Goal: Information Seeking & Learning: Learn about a topic

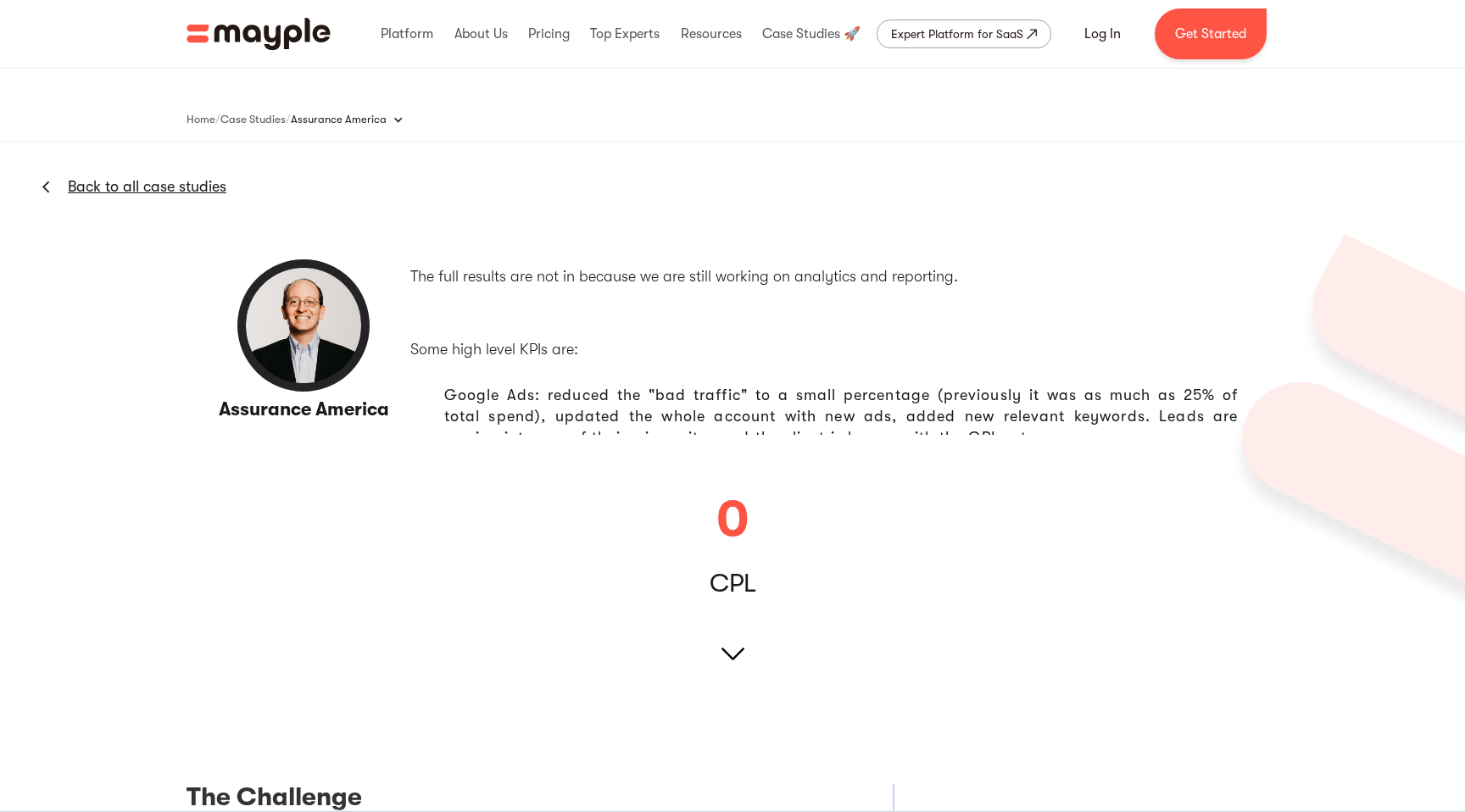
click at [210, 186] on link "Back to all case studies" at bounding box center [147, 187] width 158 height 20
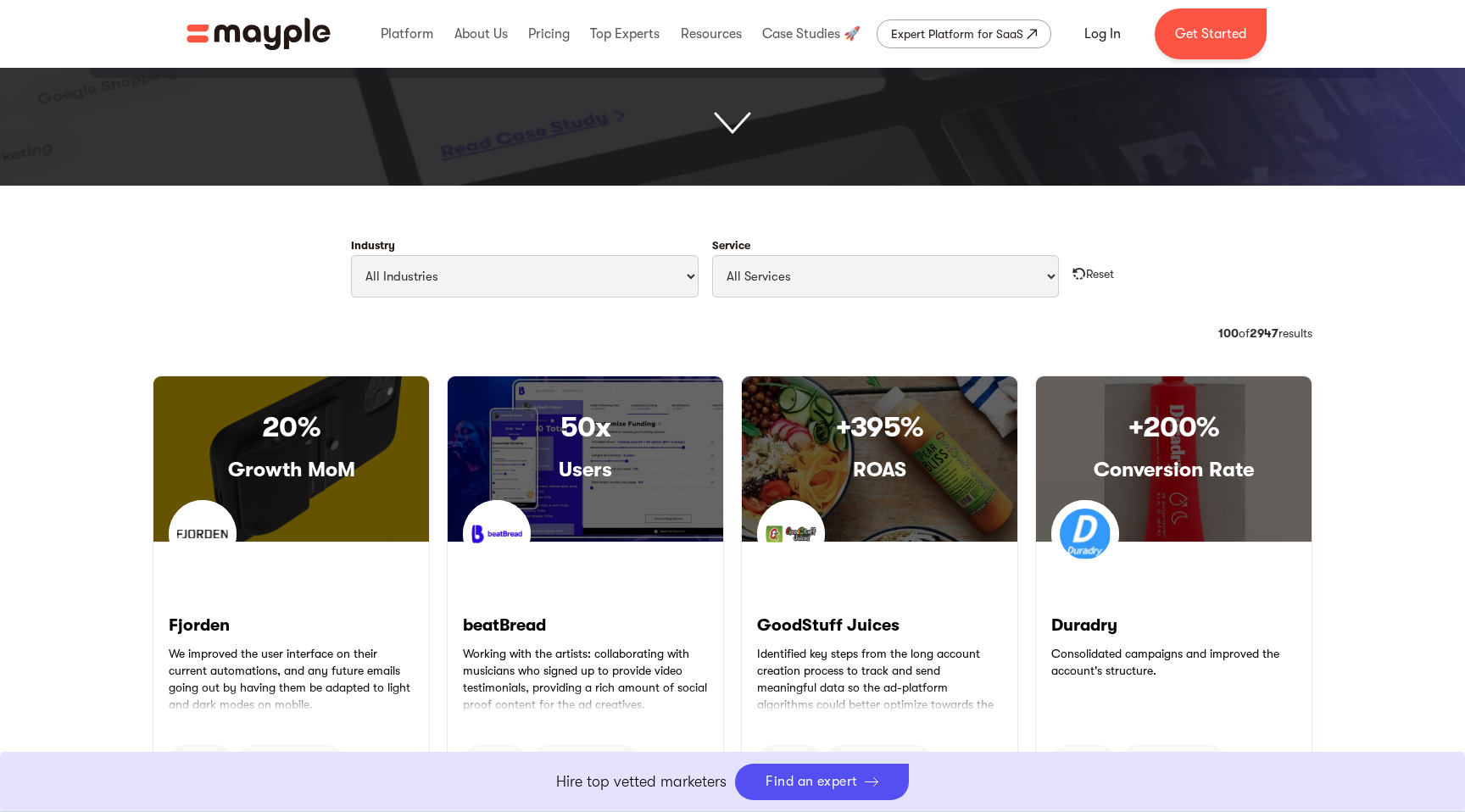
scroll to position [670, 0]
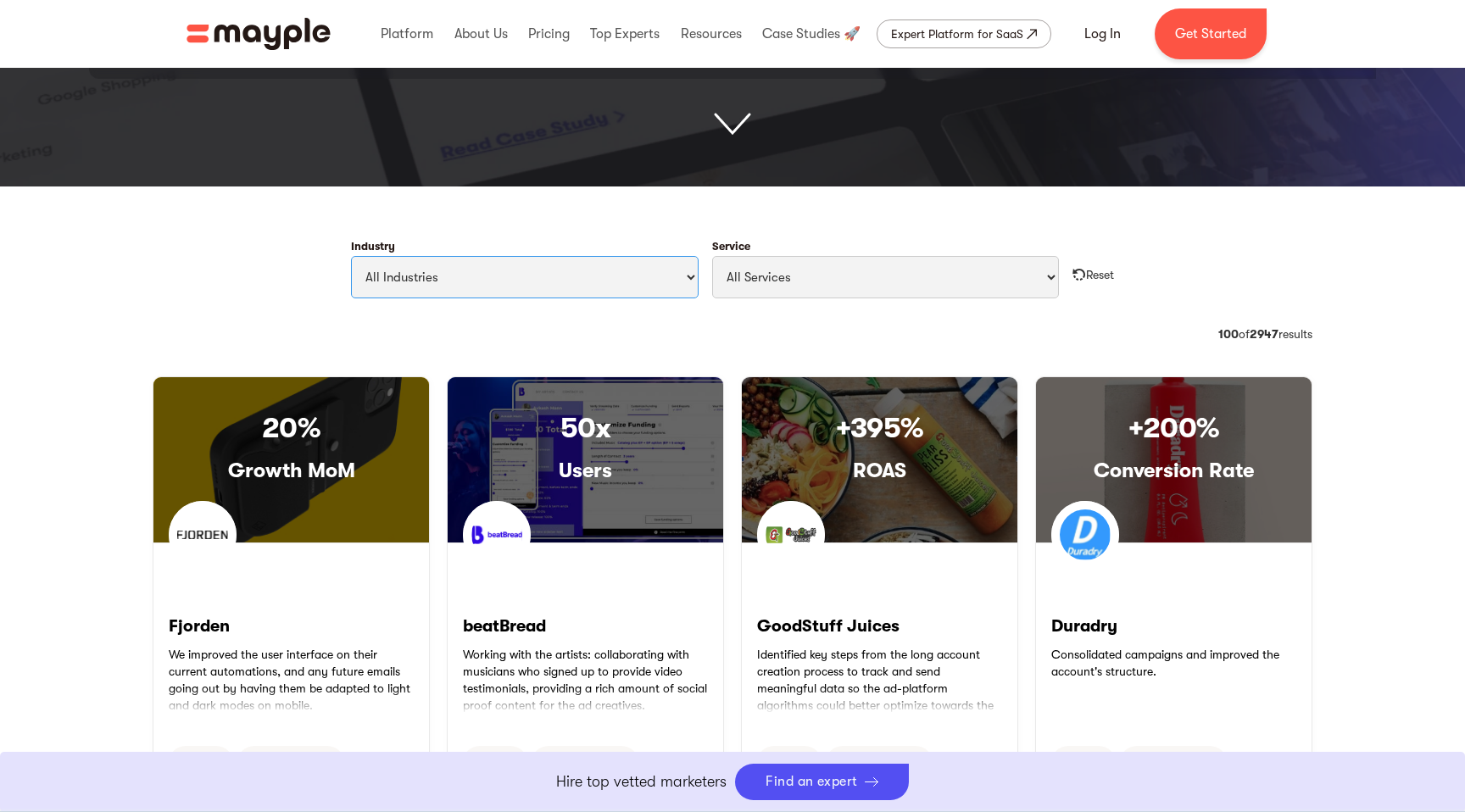
click at [435, 280] on select "All Industries Travel & Leisure Nonprofit & Government Automotive & Transportat…" at bounding box center [525, 277] width 348 height 42
select select "Professional Services"
click at [351, 256] on select "All Industries Travel & Leisure Nonprofit & Government Automotive & Transportat…" at bounding box center [525, 277] width 348 height 42
click at [444, 277] on select "All Industries Travel & Leisure Nonprofit & Government Automotive & Transportat…" at bounding box center [525, 277] width 348 height 42
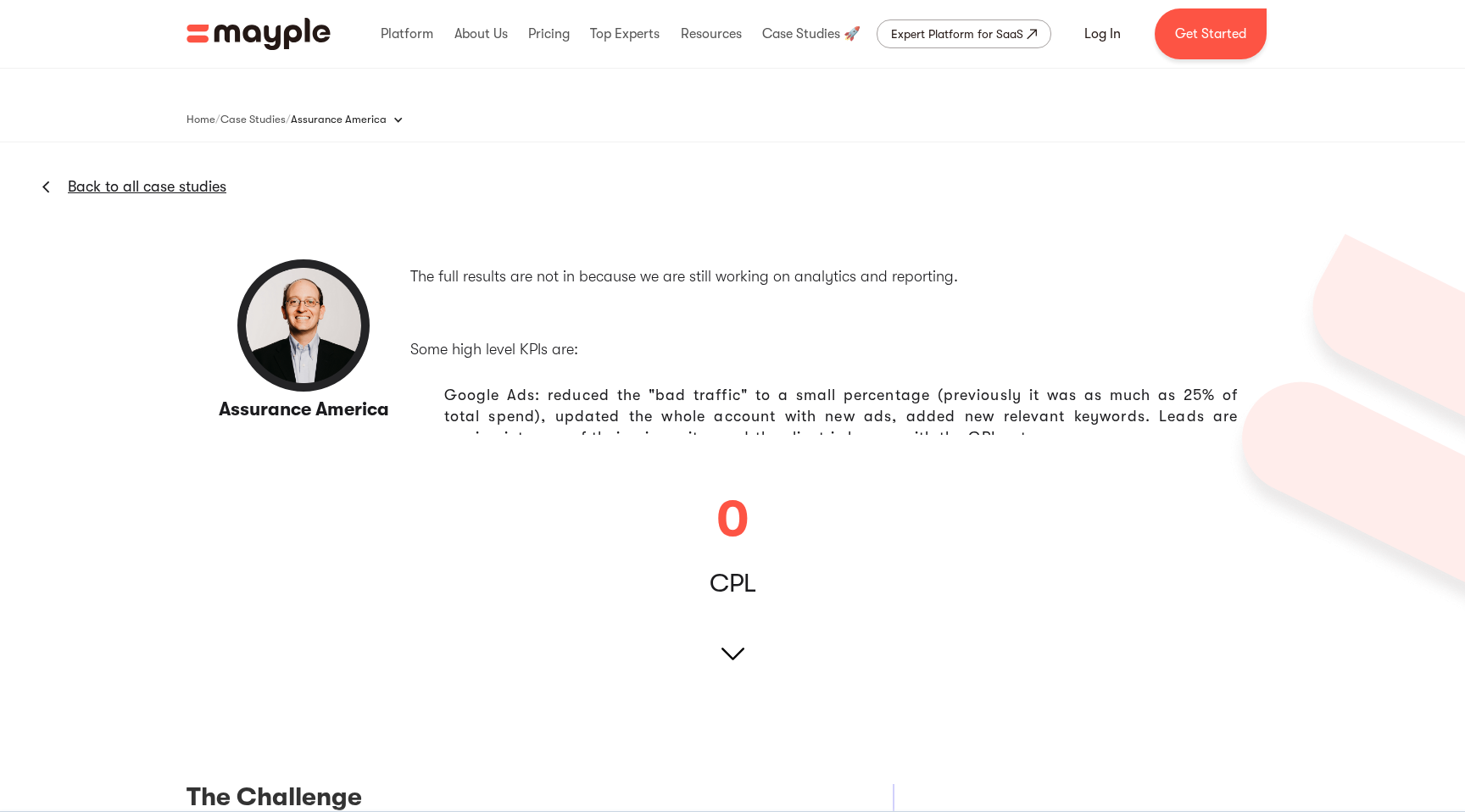
click at [319, 388] on img at bounding box center [303, 326] width 136 height 136
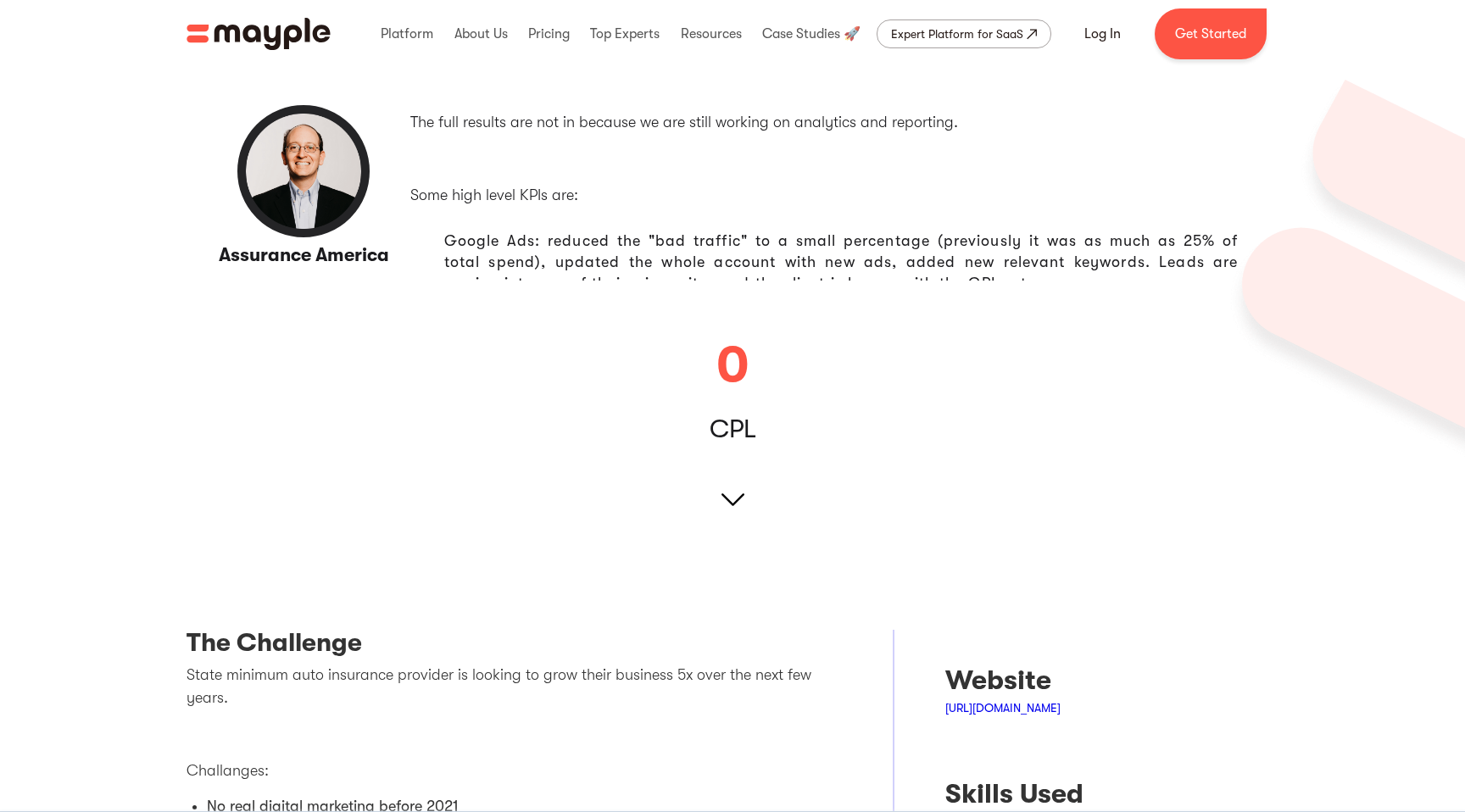
scroll to position [193, 0]
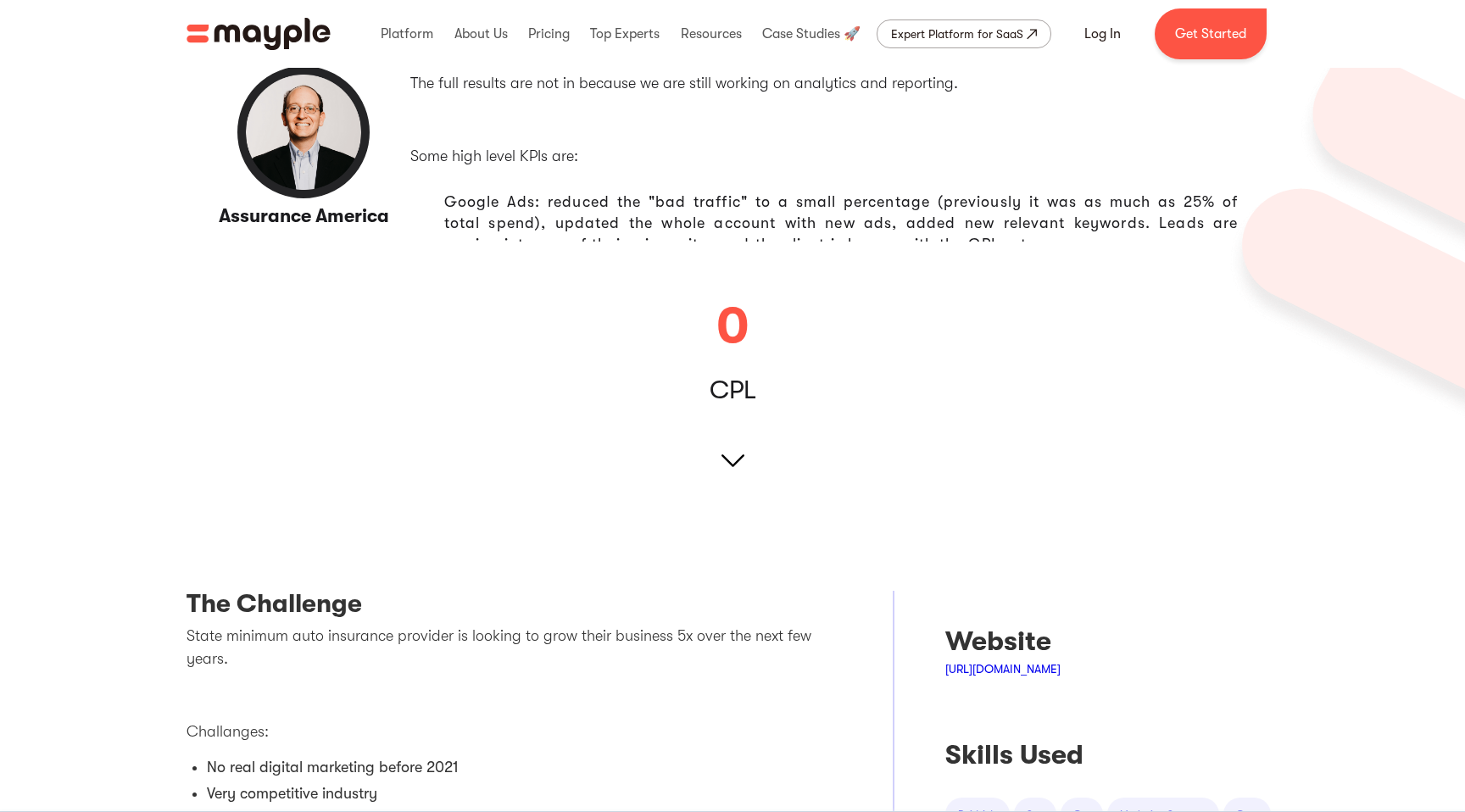
click at [727, 455] on img at bounding box center [733, 461] width 23 height 23
click at [738, 471] on img at bounding box center [733, 461] width 23 height 23
click at [732, 465] on img at bounding box center [733, 461] width 23 height 23
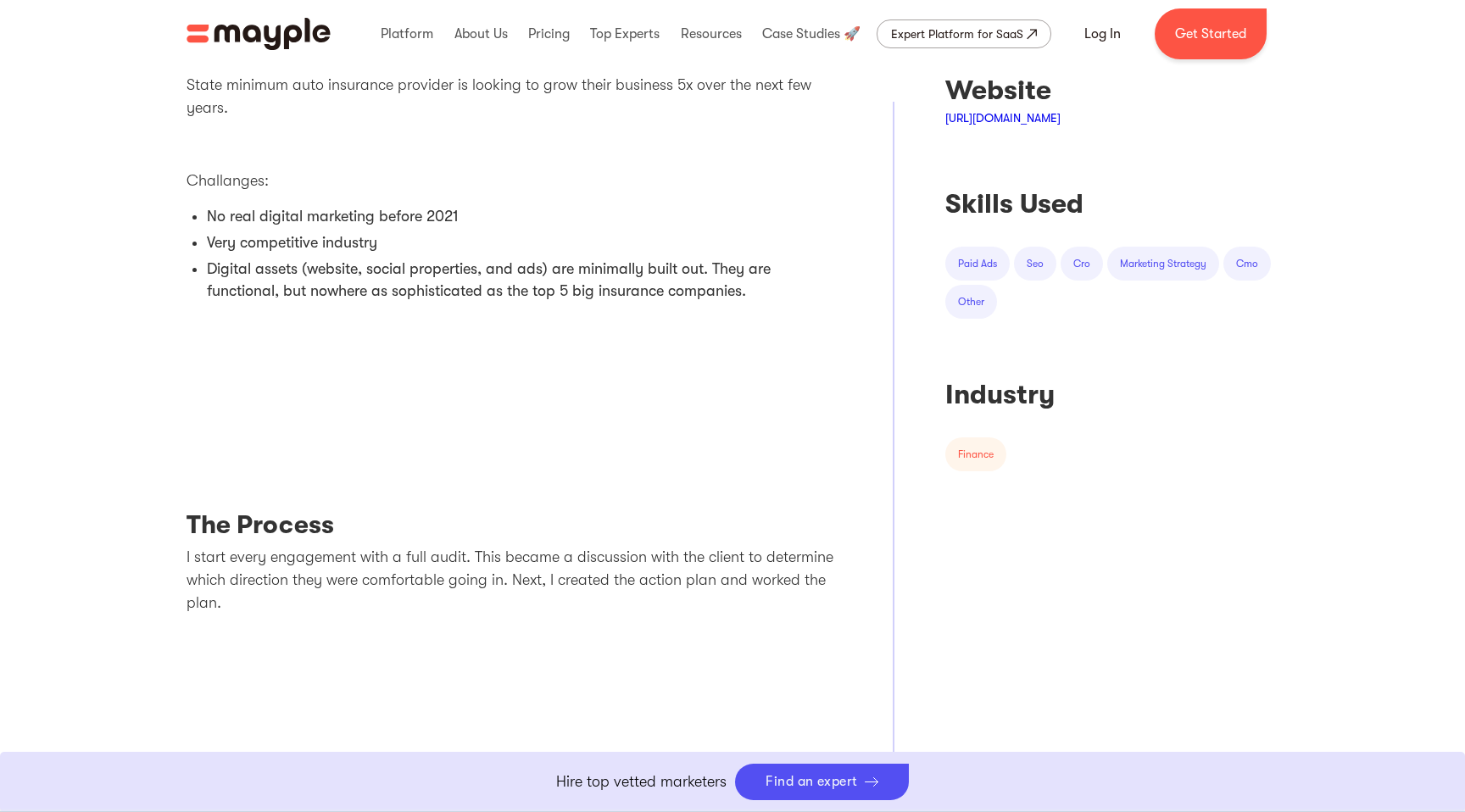
scroll to position [0, 0]
